Goal: Information Seeking & Learning: Learn about a topic

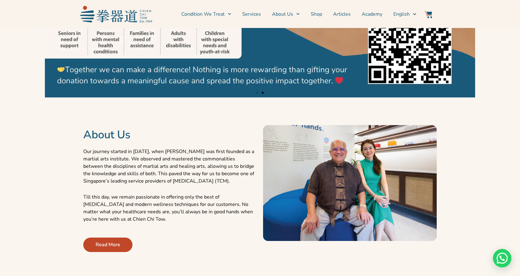
scroll to position [185, 0]
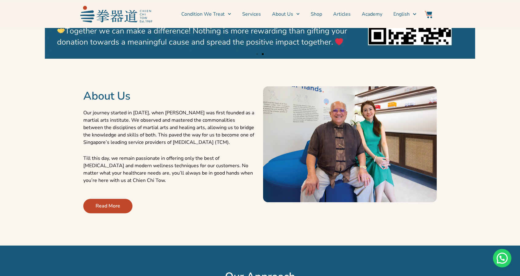
click at [114, 203] on span "Read More" at bounding box center [108, 205] width 25 height 7
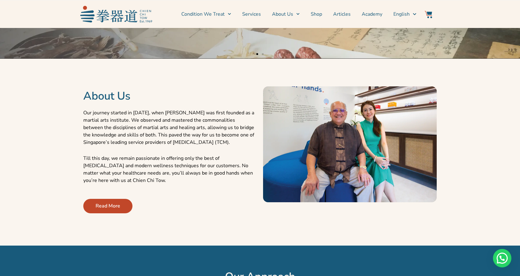
click at [113, 205] on span "Read More" at bounding box center [108, 205] width 25 height 7
click at [121, 207] on link "Read More" at bounding box center [107, 206] width 49 height 14
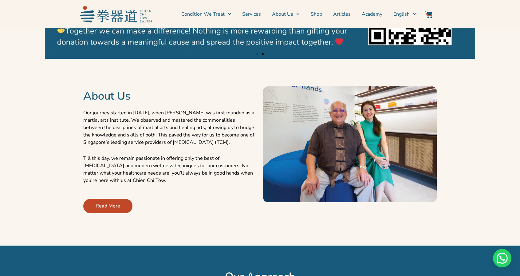
click at [120, 208] on span "Read More" at bounding box center [108, 205] width 25 height 7
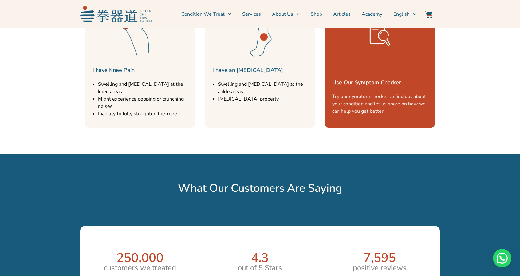
scroll to position [1077, 0]
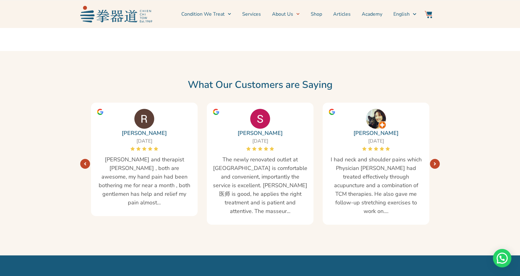
scroll to position [1107, 0]
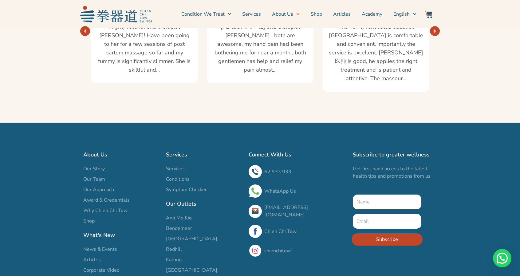
click at [98, 165] on span "Our Story" at bounding box center [94, 168] width 22 height 7
click at [96, 176] on span "Our Team" at bounding box center [94, 179] width 22 height 7
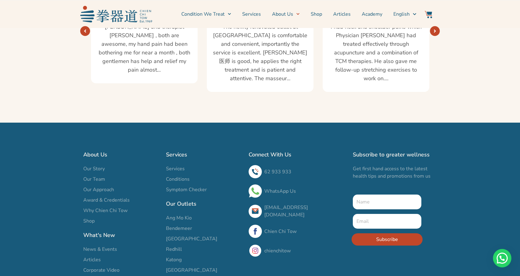
click at [100, 176] on span "Our Team" at bounding box center [94, 179] width 22 height 7
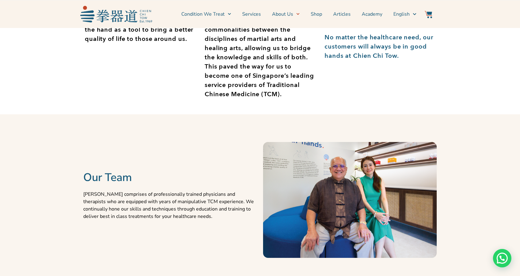
scroll to position [185, 0]
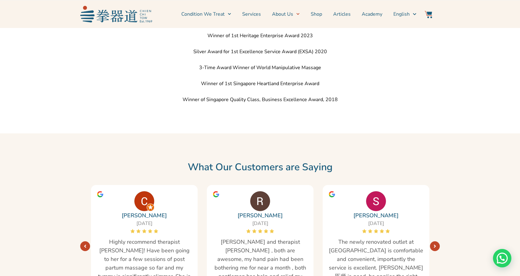
scroll to position [1046, 0]
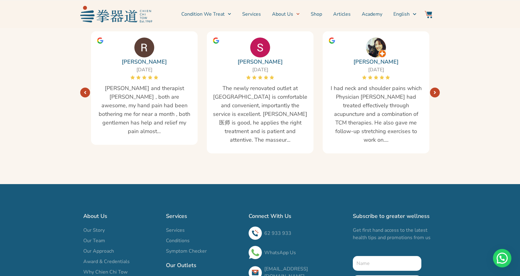
click at [102, 237] on span "Our Team" at bounding box center [94, 240] width 22 height 7
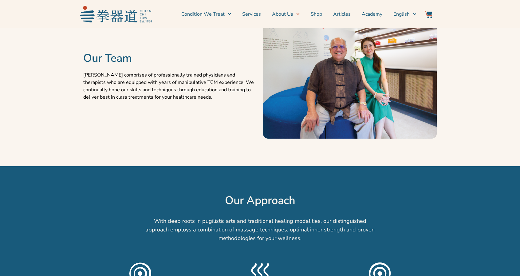
scroll to position [343, 0]
